Goal: Task Accomplishment & Management: Manage account settings

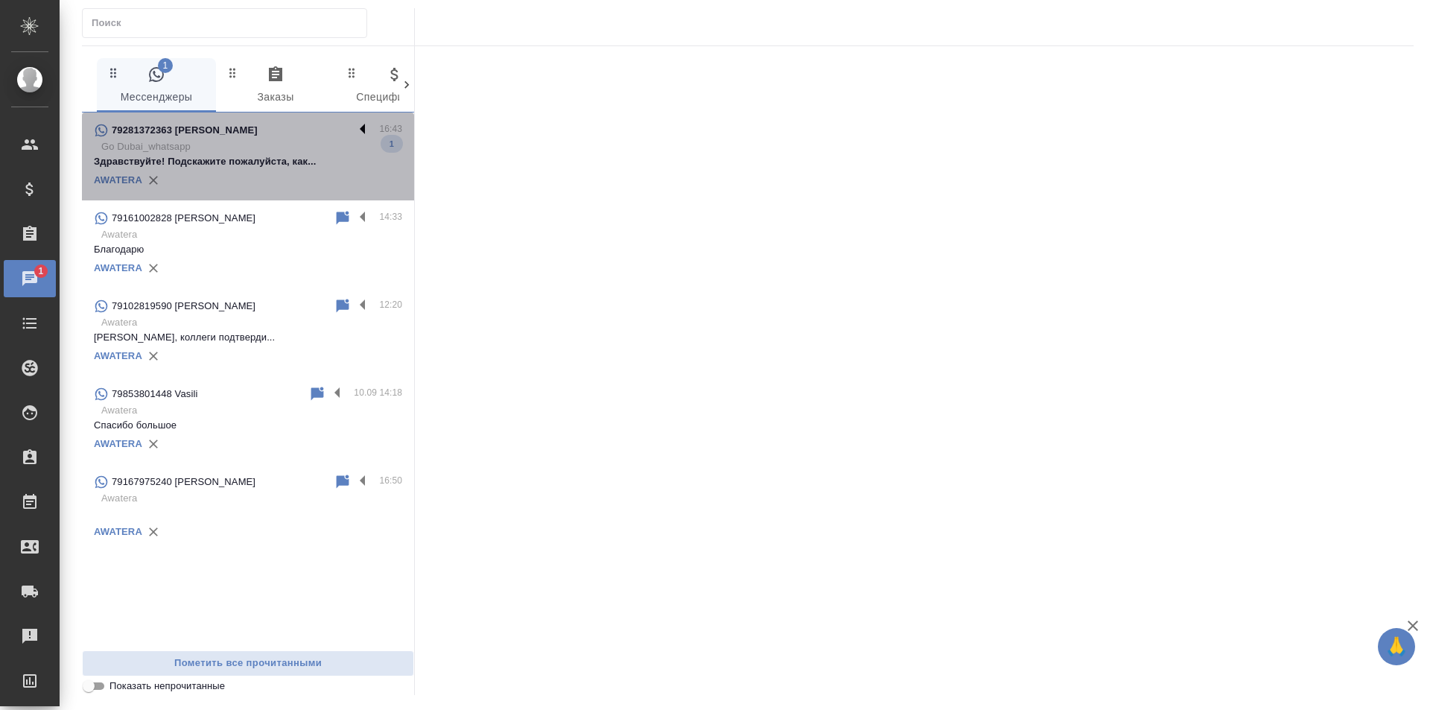
click at [364, 128] on label at bounding box center [366, 129] width 25 height 17
click at [0, 0] on input "checkbox" at bounding box center [0, 0] width 0 height 0
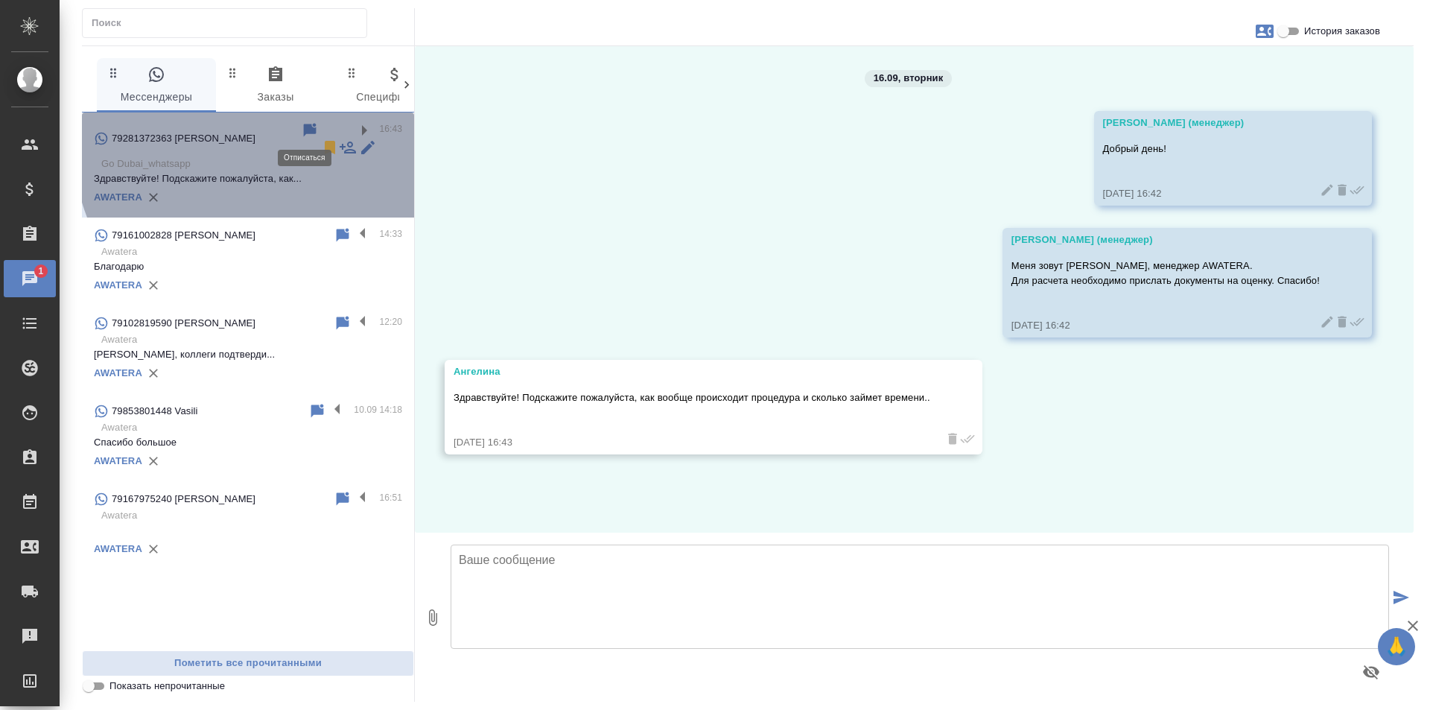
click at [325, 141] on icon at bounding box center [330, 147] width 10 height 13
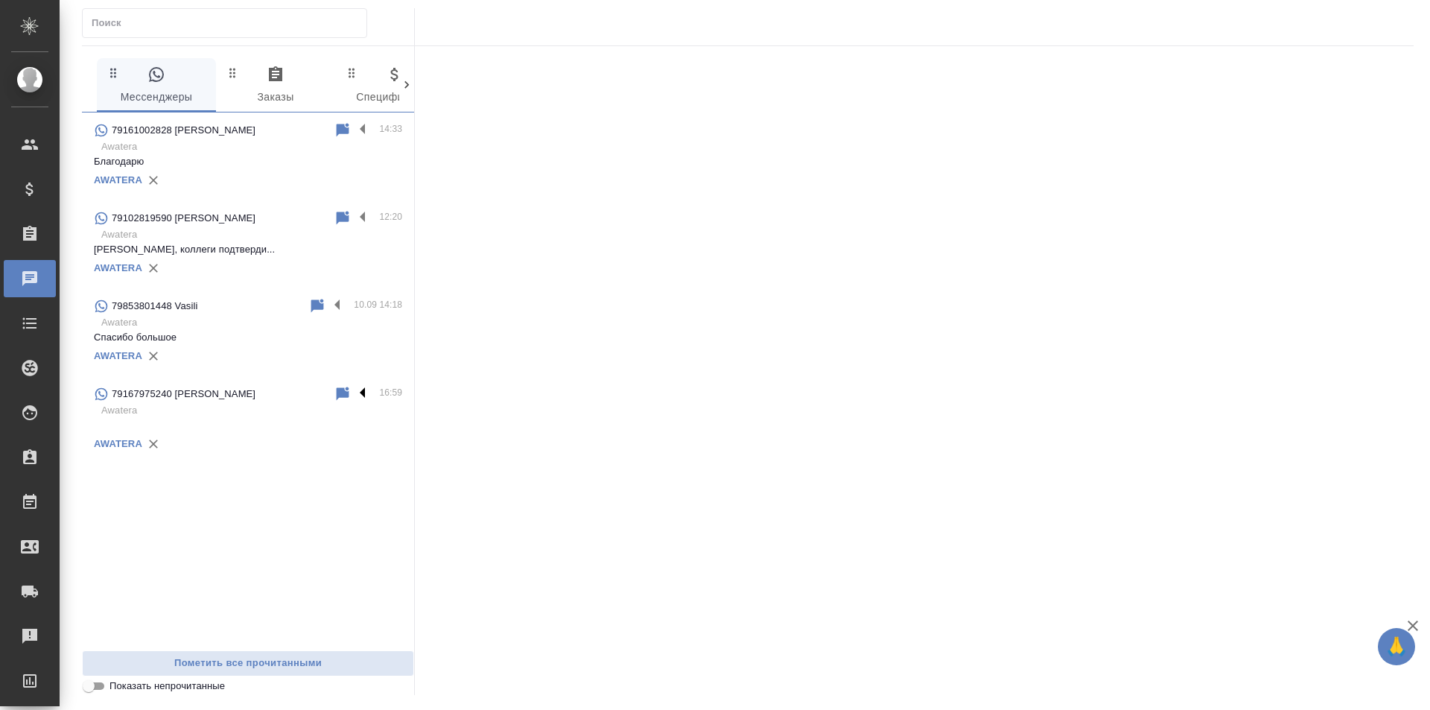
click at [361, 398] on label at bounding box center [366, 393] width 25 height 17
click at [0, 0] on input "checkbox" at bounding box center [0, 0] width 0 height 0
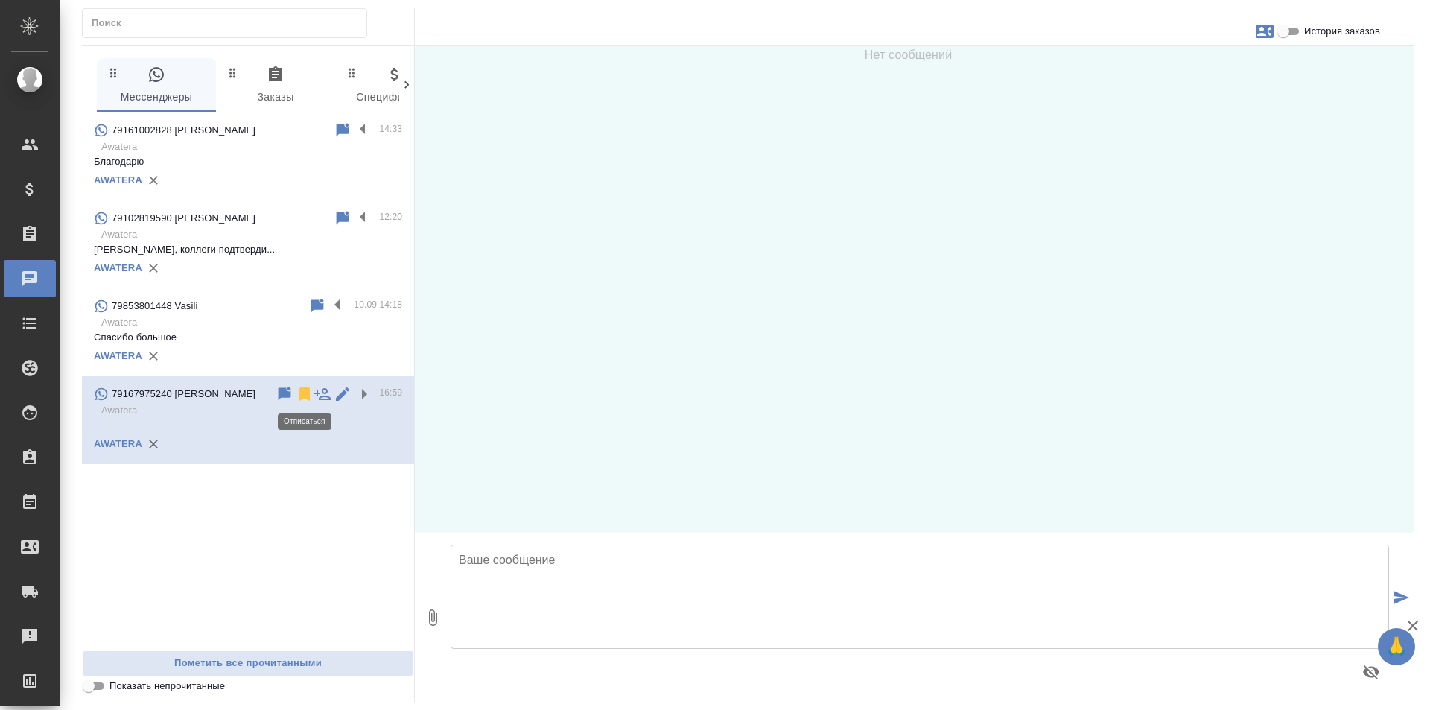
click at [309, 396] on icon at bounding box center [304, 393] width 10 height 13
